Goal: Information Seeking & Learning: Learn about a topic

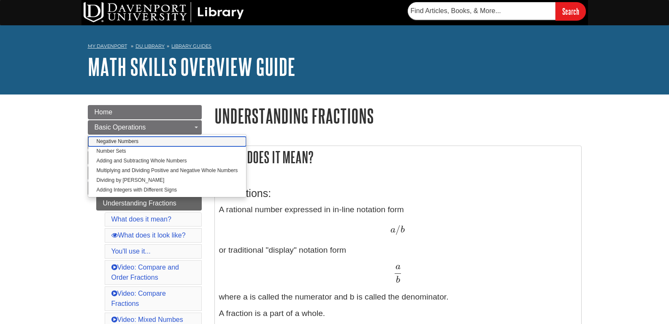
click at [88, 146] on link "Negative Numbers" at bounding box center [167, 142] width 158 height 10
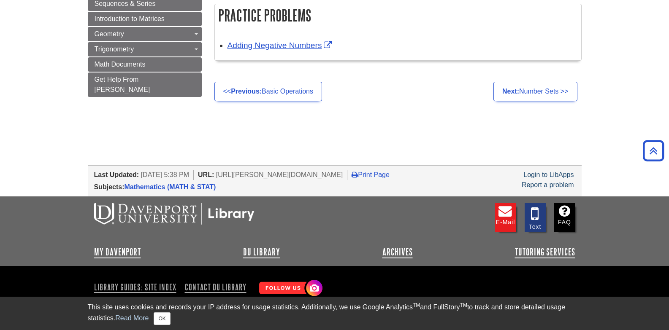
scroll to position [699, 0]
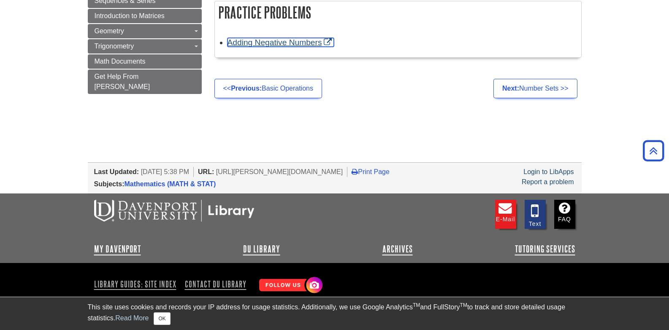
click at [271, 40] on link "Adding Negative Numbers" at bounding box center [280, 42] width 107 height 9
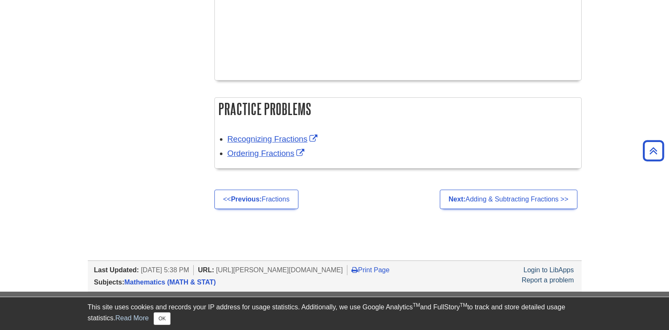
scroll to position [1549, 0]
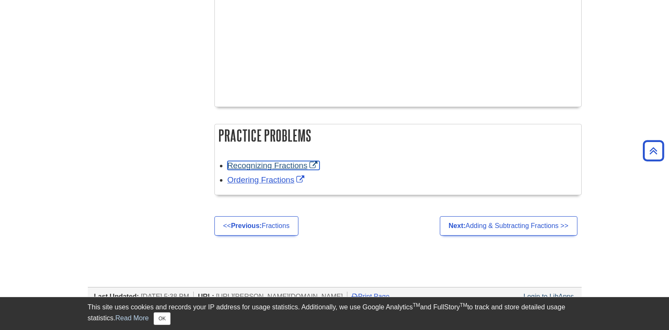
click at [271, 166] on link "Recognizing Fractions" at bounding box center [273, 165] width 92 height 9
